Goal: Download file/media

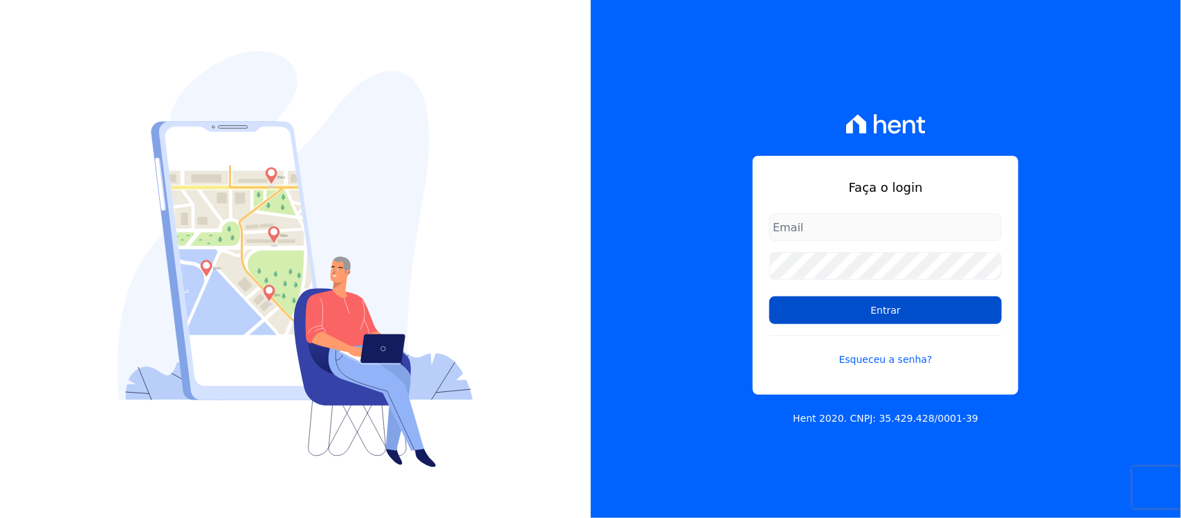
type input "[PERSON_NAME][EMAIL_ADDRESS][PERSON_NAME][DOMAIN_NAME]"
click at [806, 315] on input "Entrar" at bounding box center [886, 310] width 233 height 28
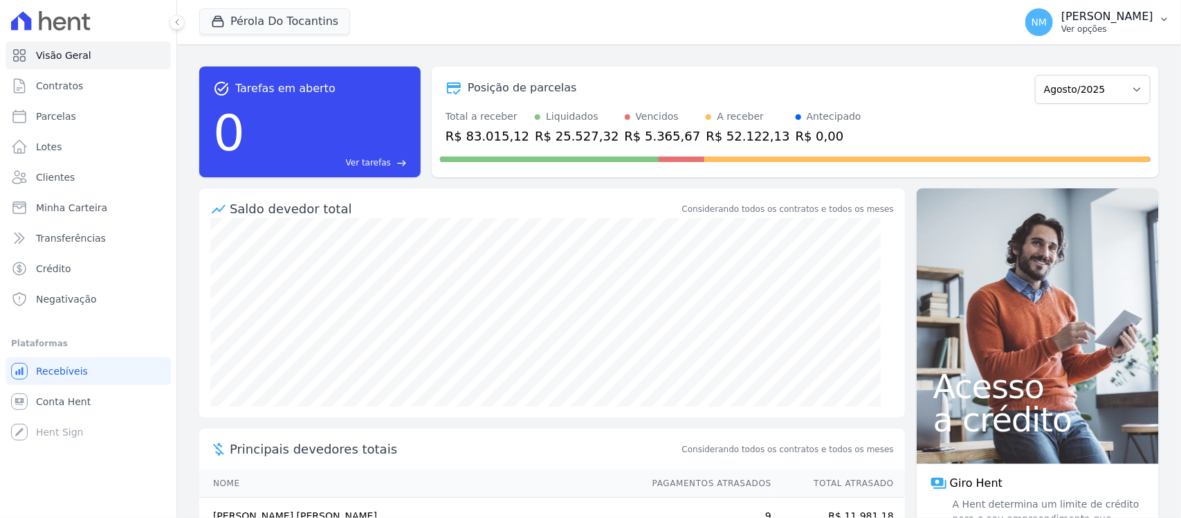
click at [1159, 18] on icon "button" at bounding box center [1164, 19] width 11 height 11
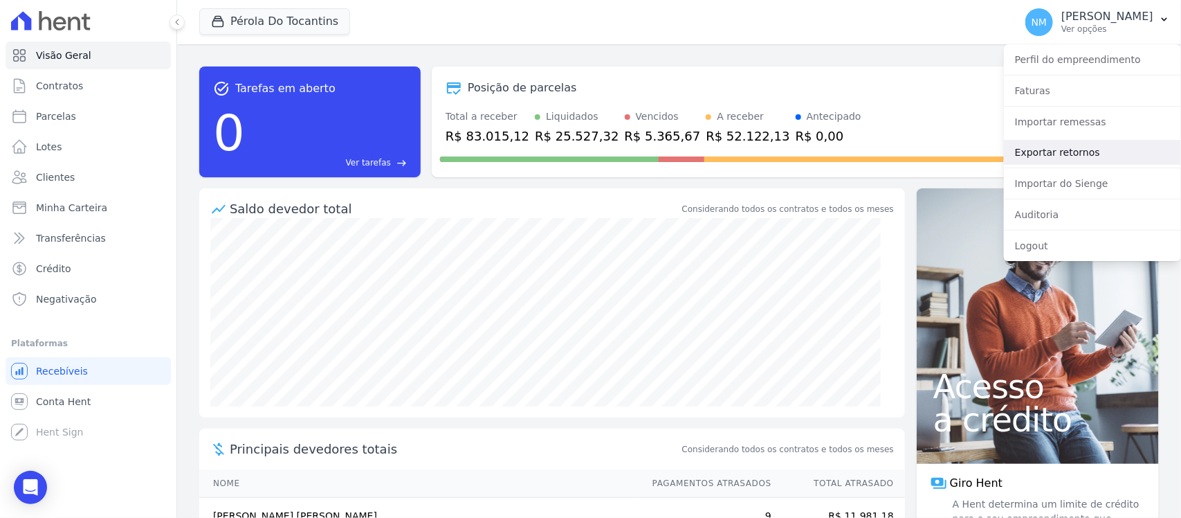
click at [1062, 154] on link "Exportar retornos" at bounding box center [1092, 152] width 177 height 25
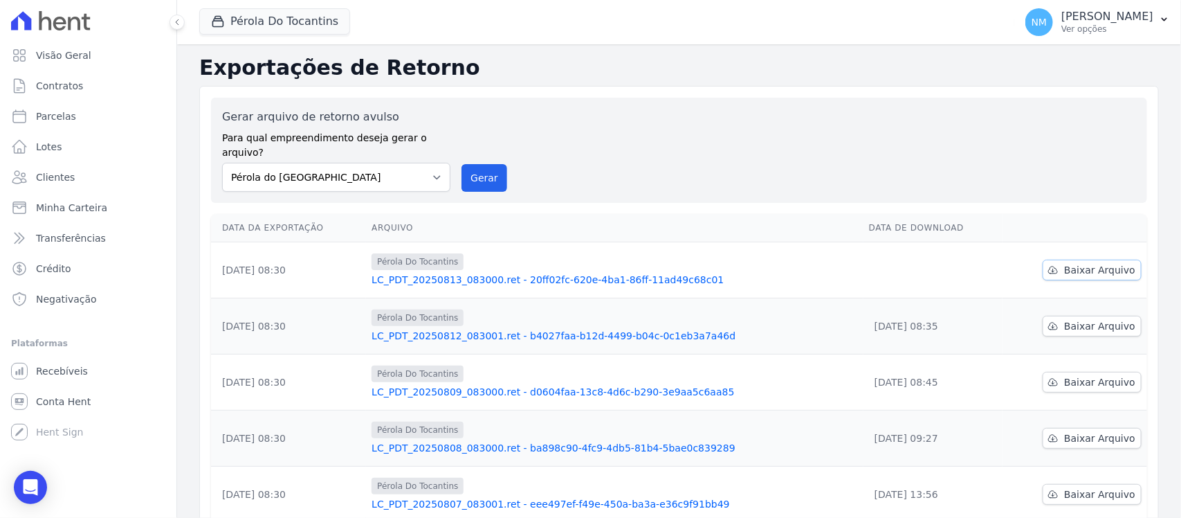
click at [1078, 263] on span "Baixar Arquivo" at bounding box center [1099, 270] width 71 height 14
click at [301, 31] on button "Pérola Do Tocantins" at bounding box center [274, 21] width 151 height 26
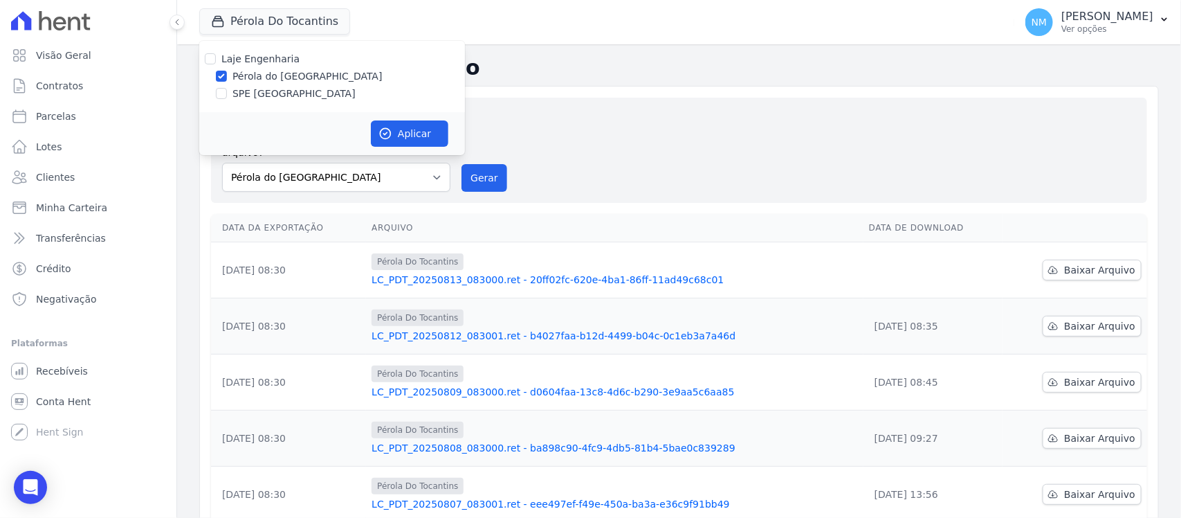
click at [254, 98] on label "SPE [GEOGRAPHIC_DATA]" at bounding box center [294, 94] width 123 height 15
click at [227, 98] on input "SPE [GEOGRAPHIC_DATA]" at bounding box center [221, 93] width 11 height 11
checkbox input "true"
click at [264, 66] on div "Laje Engenharia Pérola do [GEOGRAPHIC_DATA] SPE [GEOGRAPHIC_DATA]" at bounding box center [332, 76] width 266 height 71
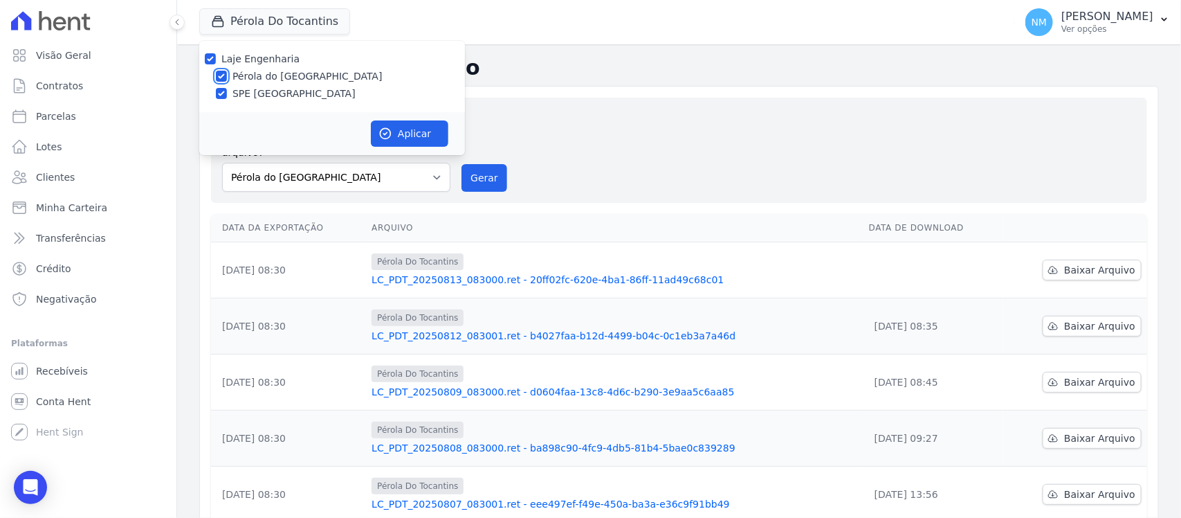
click at [224, 77] on input "Pérola do [GEOGRAPHIC_DATA]" at bounding box center [221, 76] width 11 height 11
checkbox input "false"
click at [412, 128] on button "Aplicar" at bounding box center [410, 133] width 78 height 26
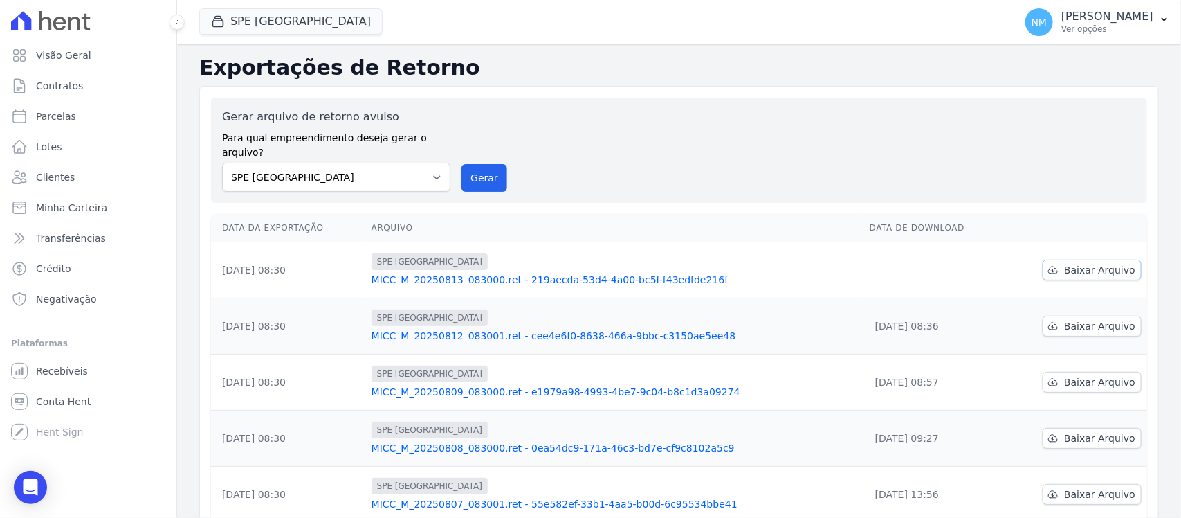
click at [1073, 263] on span "Baixar Arquivo" at bounding box center [1099, 270] width 71 height 14
